Goal: Book appointment/travel/reservation

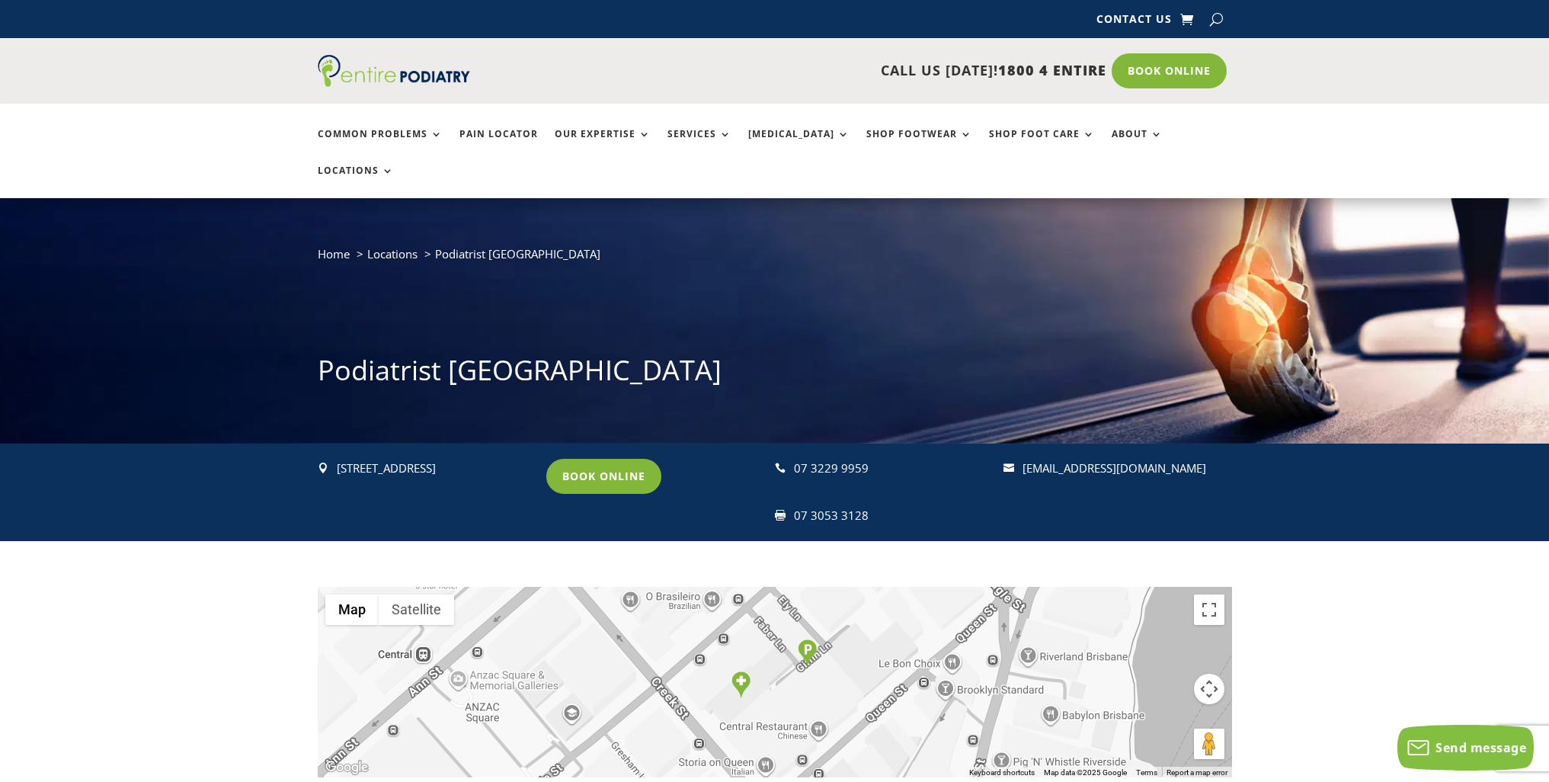
click at [614, 459] on link "Book Online" at bounding box center [603, 476] width 115 height 35
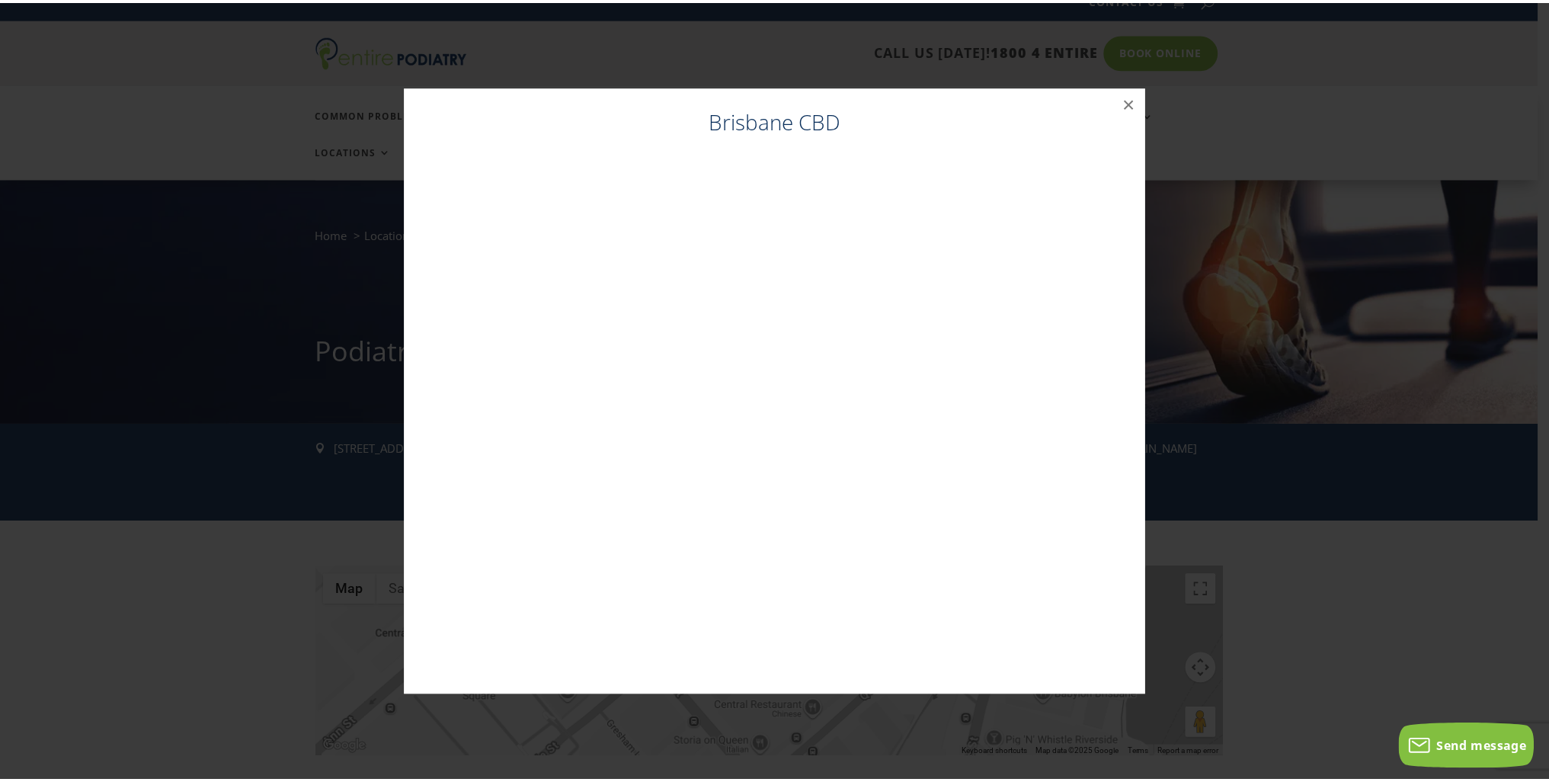
scroll to position [21, 0]
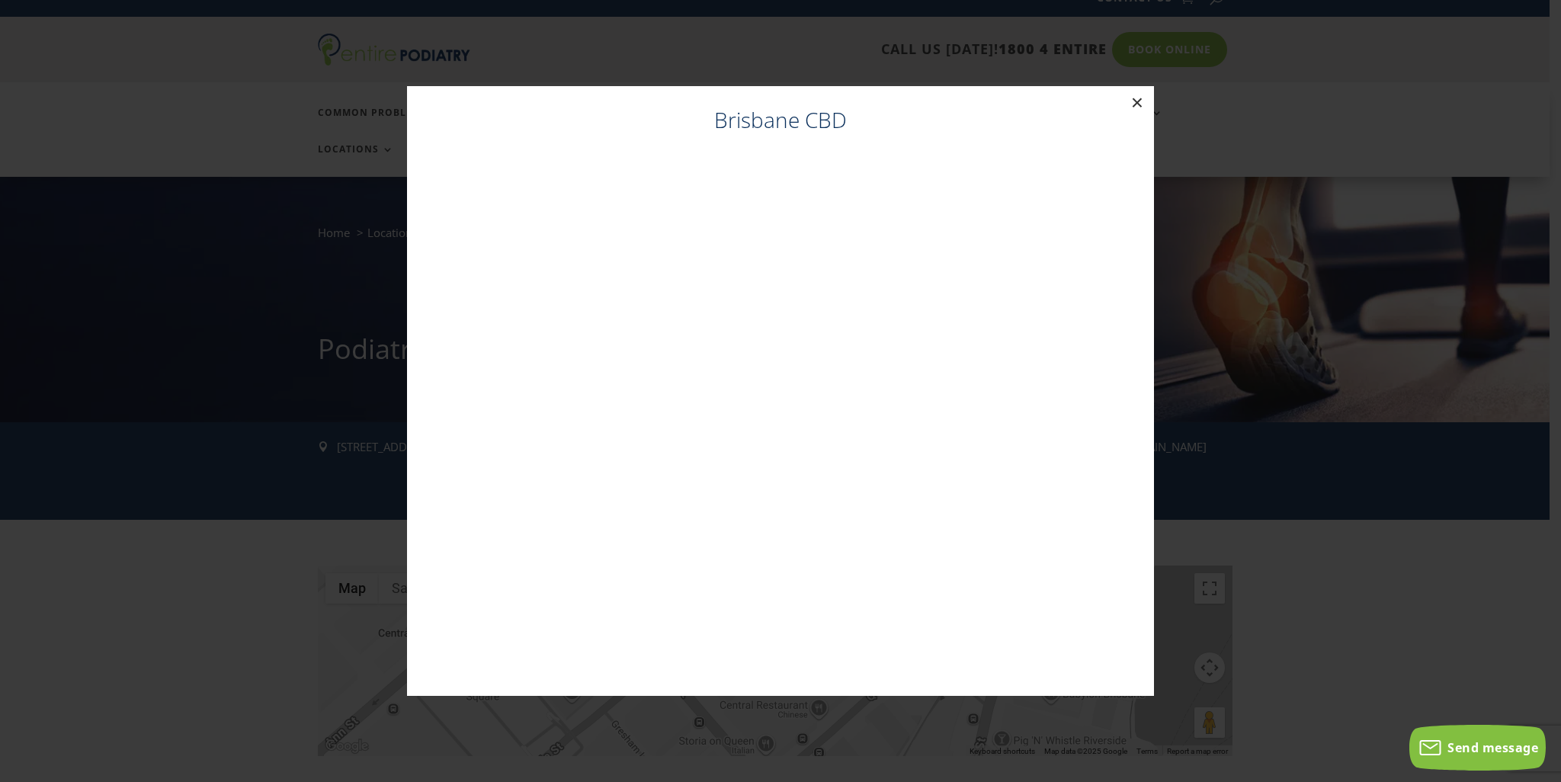
click at [1141, 101] on button "×" at bounding box center [1137, 103] width 34 height 34
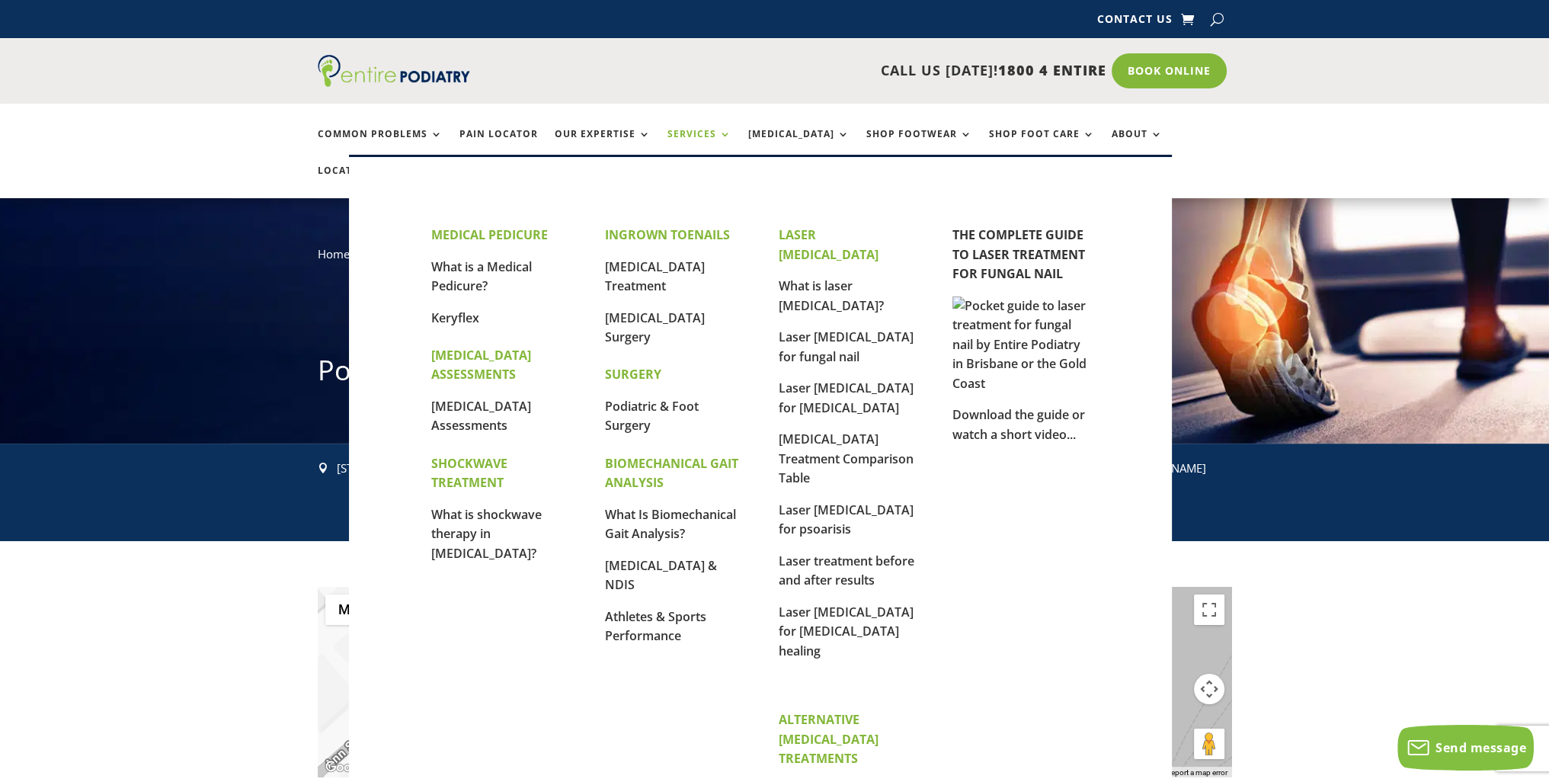
click at [675, 134] on link "Services" at bounding box center [700, 145] width 64 height 33
